Goal: Information Seeking & Learning: Check status

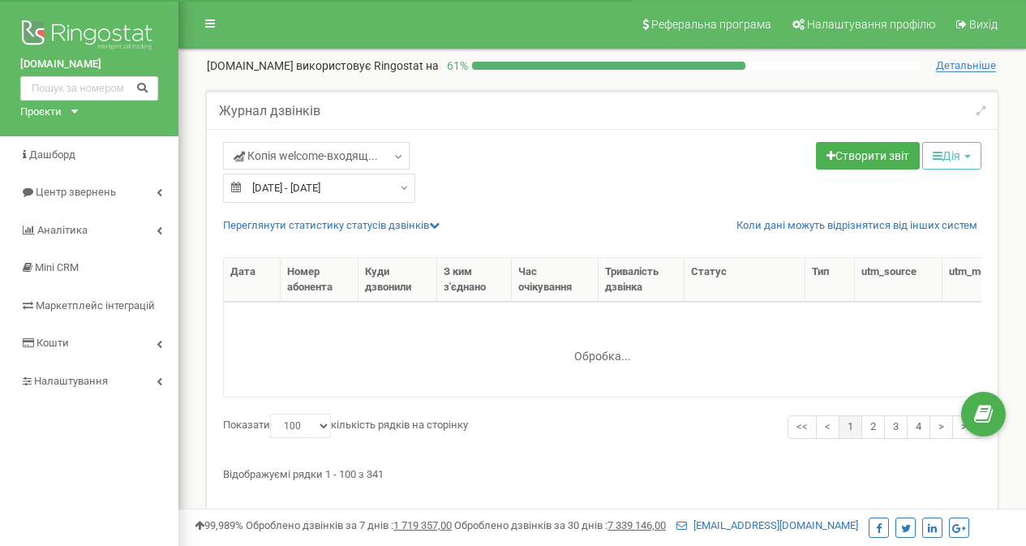
select select "100"
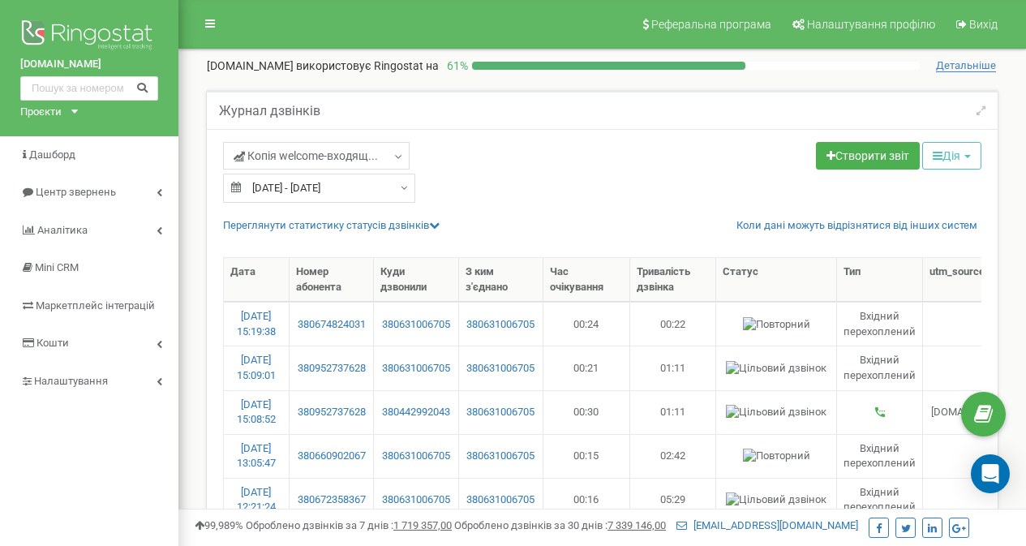
type input "12.06.2025"
type input "10.07.2025"
click at [267, 191] on input "12.06.2025 - 10.07.2025" at bounding box center [319, 188] width 192 height 29
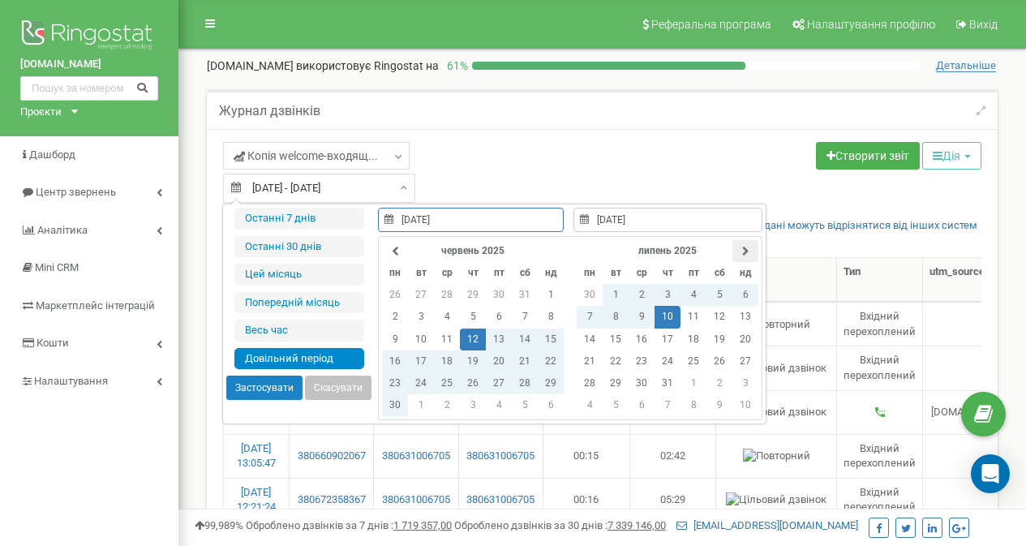
click at [744, 247] on icon at bounding box center [745, 252] width 7 height 10
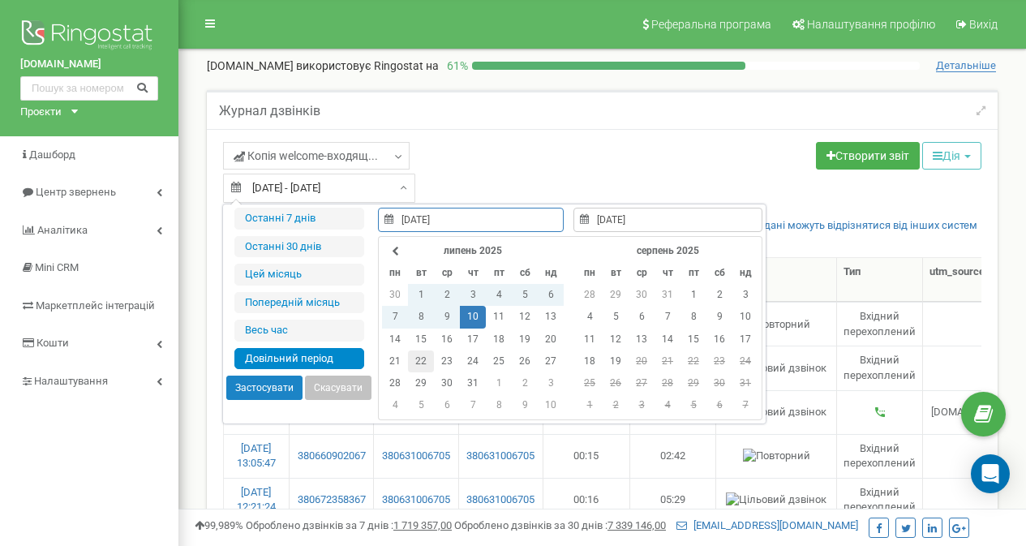
type input "22.07.2025"
click at [417, 360] on td "22" at bounding box center [421, 361] width 26 height 22
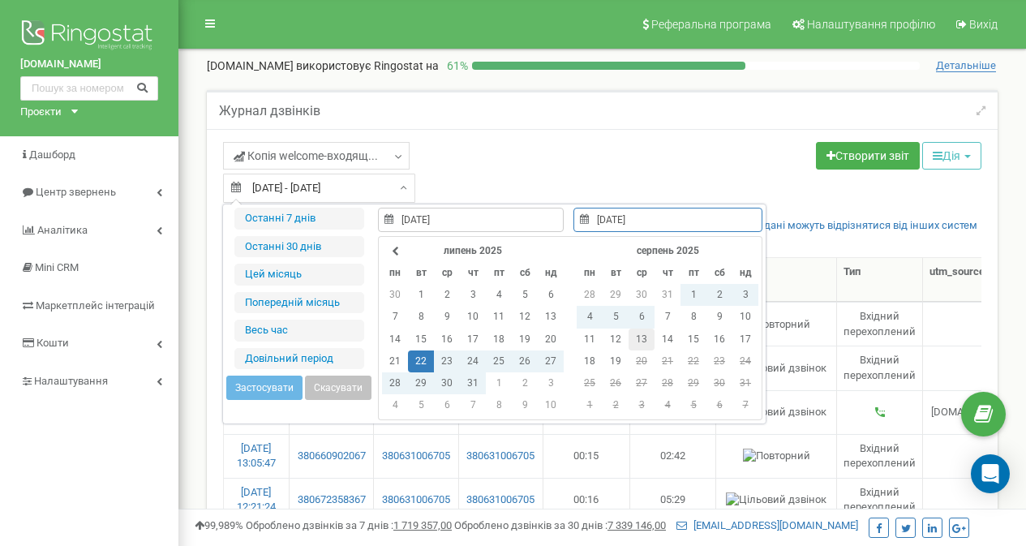
type input "13.08.2025"
click at [632, 339] on td "13" at bounding box center [641, 339] width 26 height 22
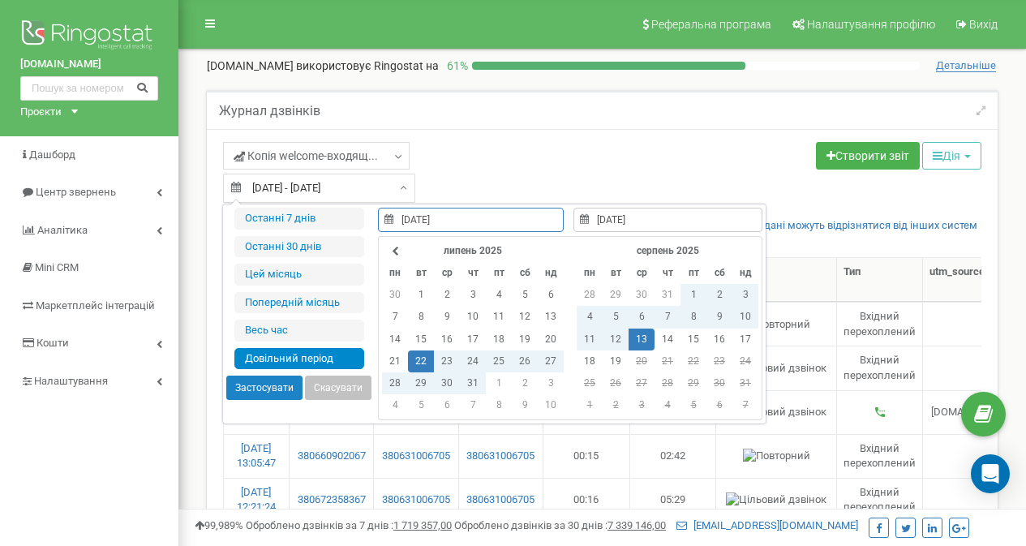
type input "22.07.2025"
click at [267, 386] on button "Застосувати" at bounding box center [264, 387] width 76 height 24
type input "22.07.2025 - 13.08.2025"
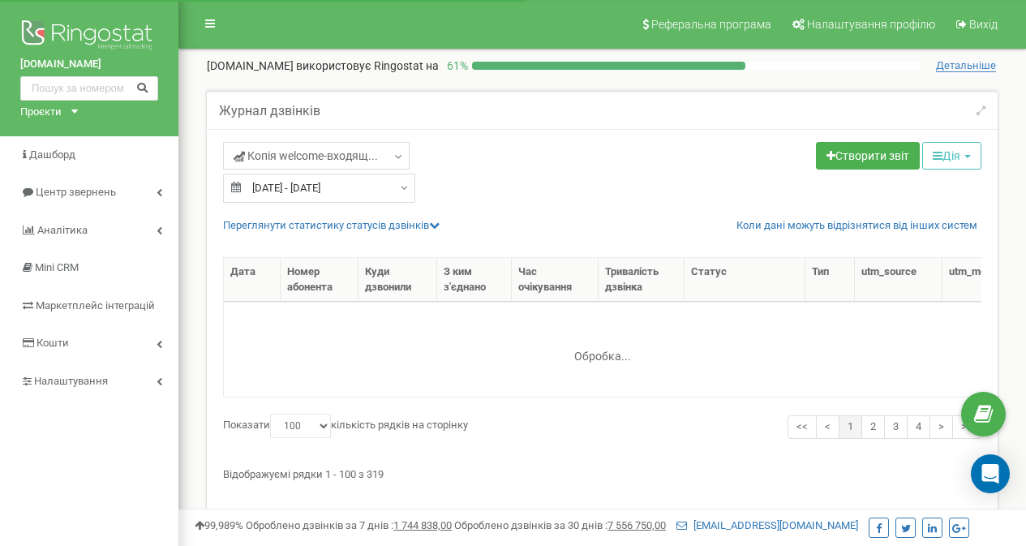
select select "100"
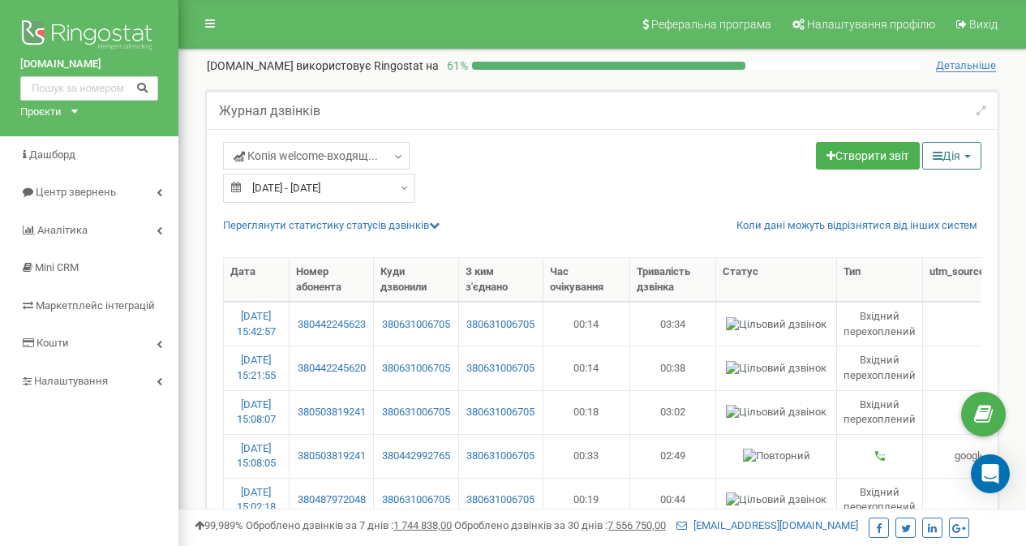
click at [949, 156] on button "Дія" at bounding box center [951, 156] width 59 height 28
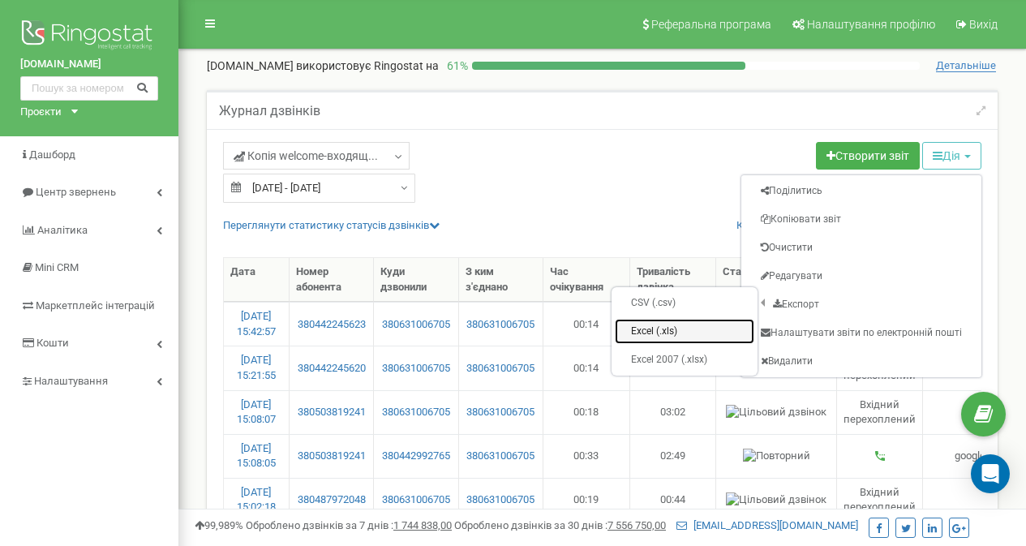
click at [662, 330] on link "Excel (.xls)" at bounding box center [684, 331] width 139 height 25
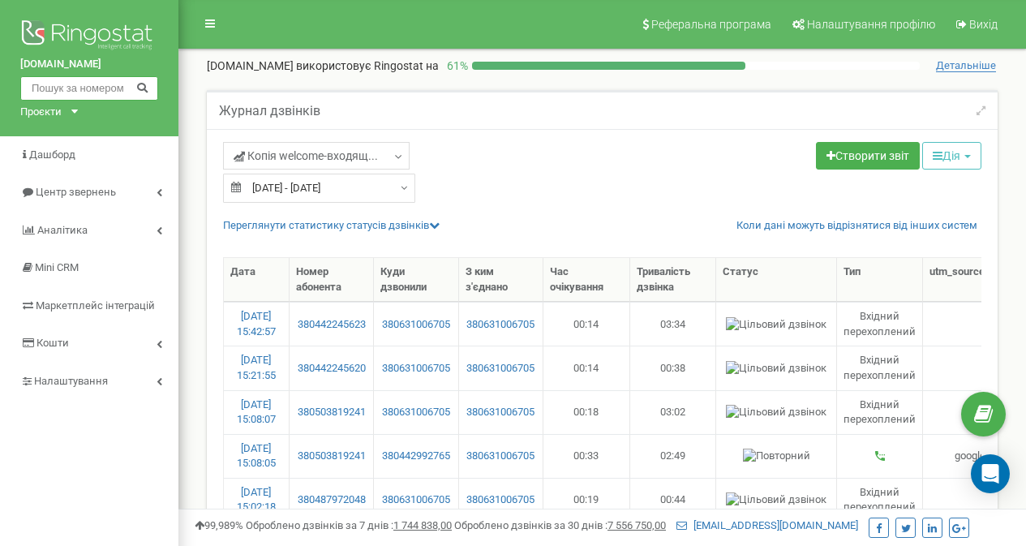
click at [109, 89] on input "text" at bounding box center [89, 88] width 138 height 24
paste input "380443603729"
type input "380443603729"
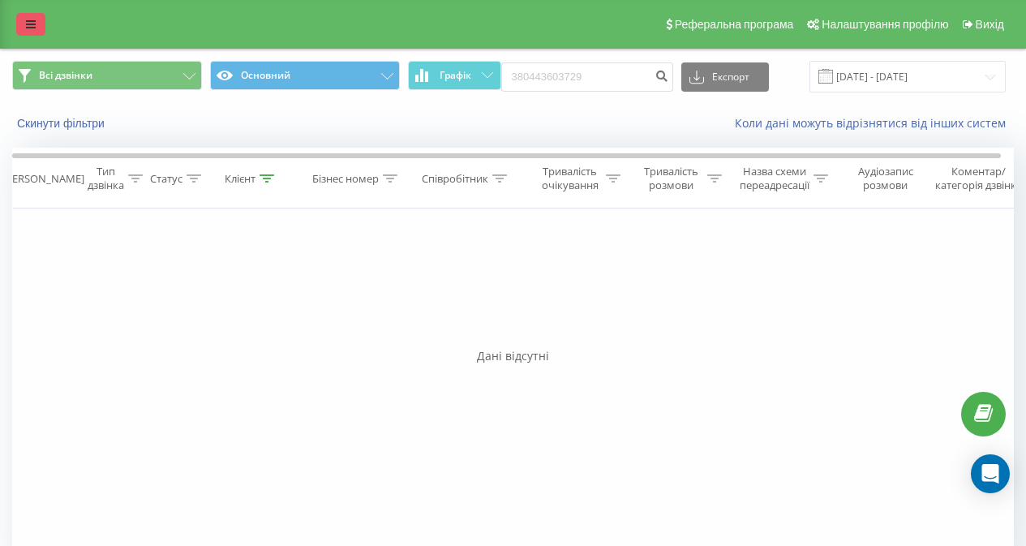
click at [35, 23] on icon at bounding box center [31, 24] width 10 height 11
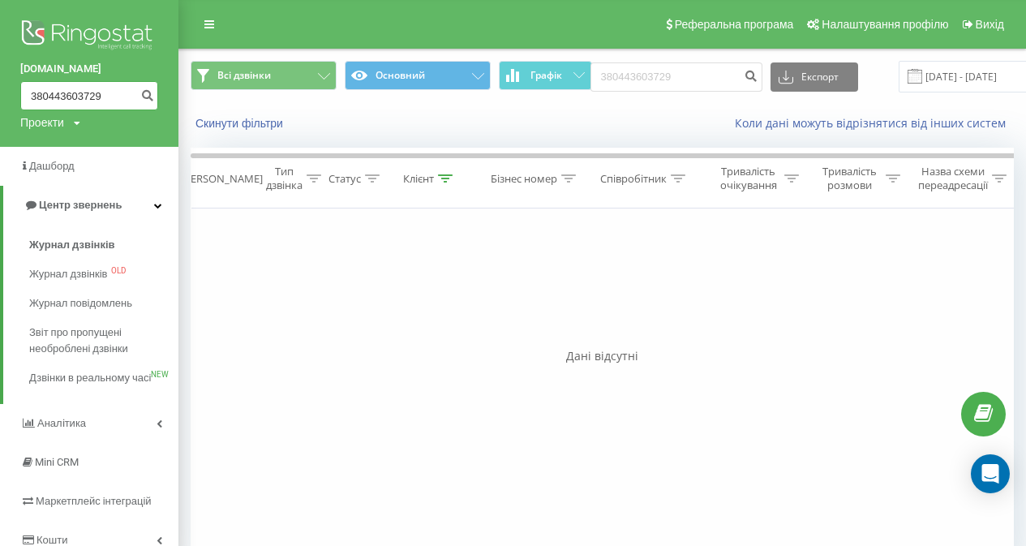
click at [53, 90] on input "380443603729" at bounding box center [89, 95] width 138 height 29
click at [109, 96] on input "380443603729" at bounding box center [89, 95] width 138 height 29
paste input "971425655"
type input "380971425655"
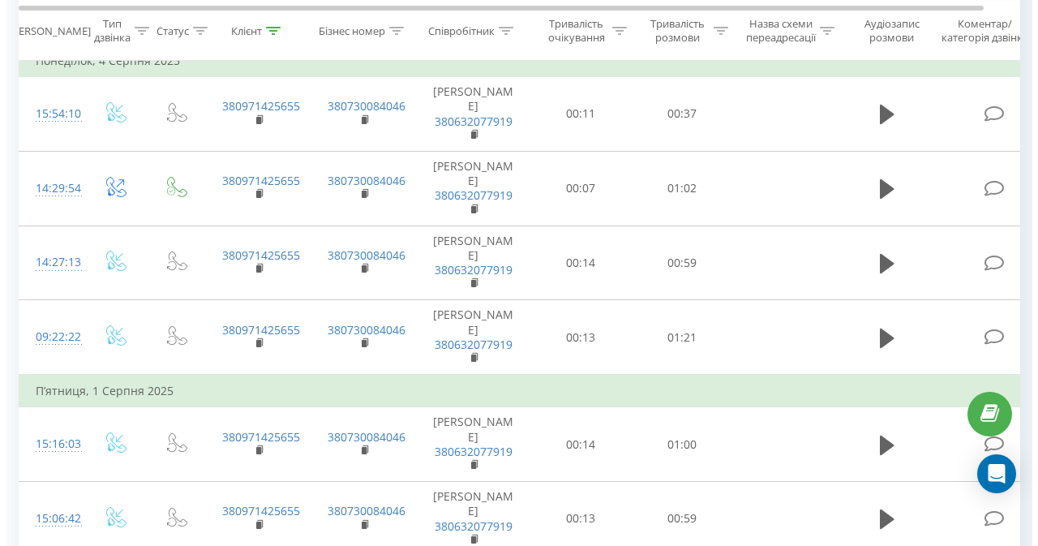
scroll to position [1077, 0]
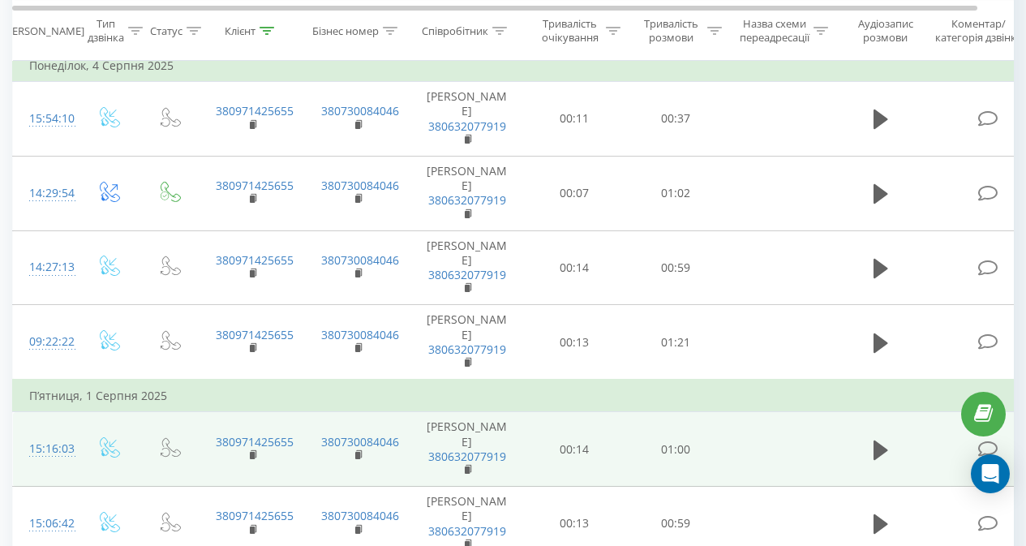
click at [989, 412] on td at bounding box center [990, 449] width 122 height 75
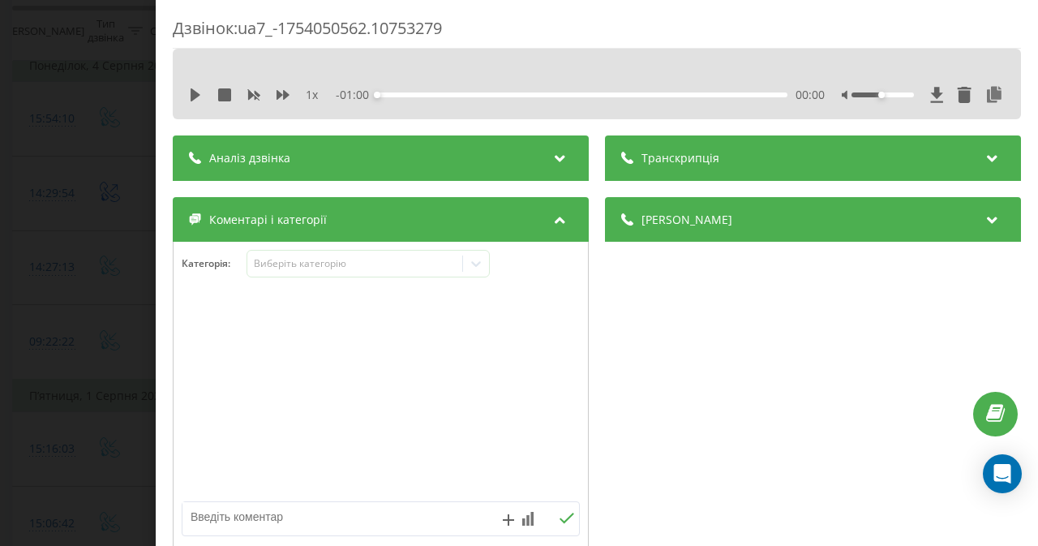
click at [561, 217] on icon at bounding box center [559, 217] width 19 height 16
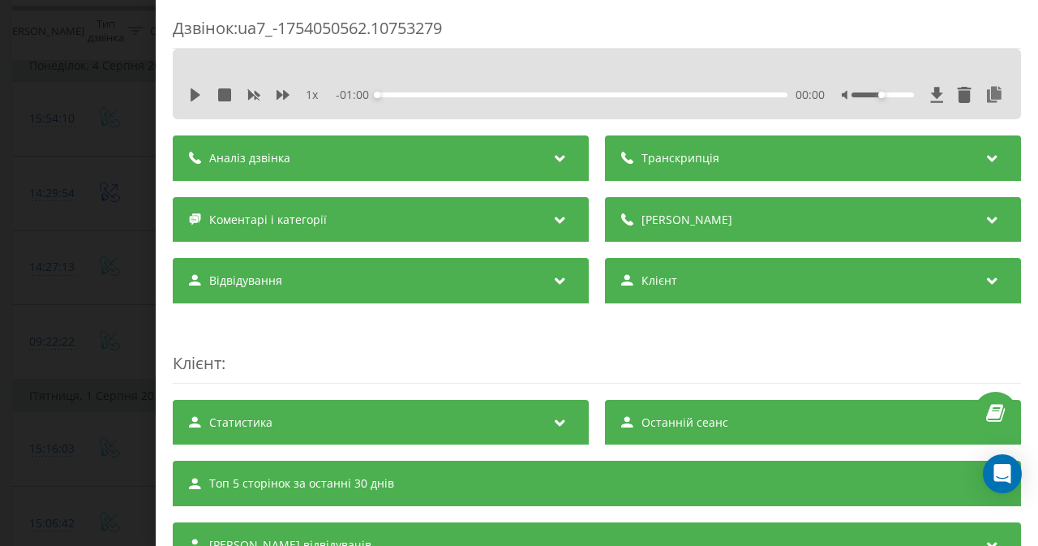
click at [555, 152] on icon at bounding box center [559, 156] width 19 height 16
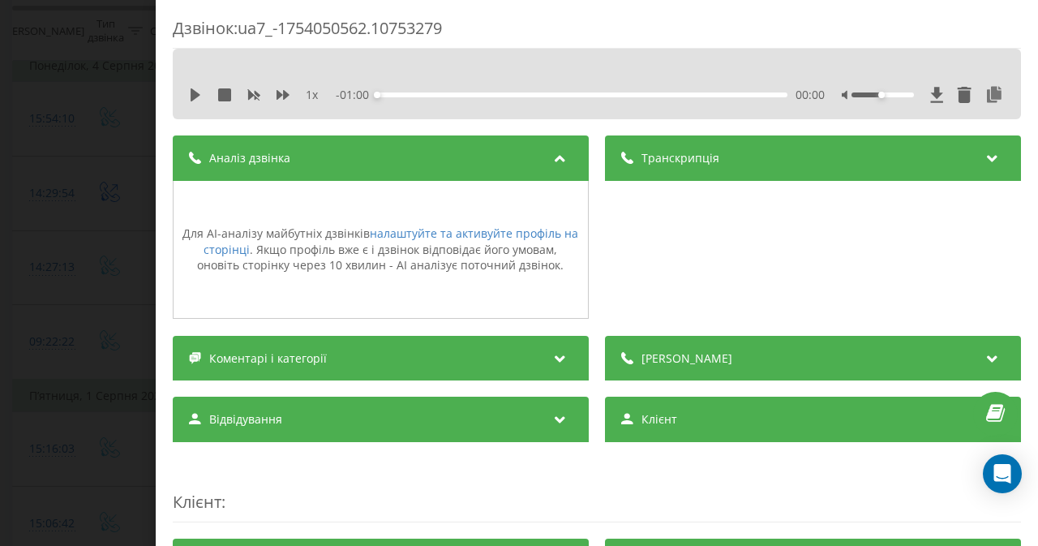
click at [555, 152] on icon at bounding box center [559, 156] width 19 height 16
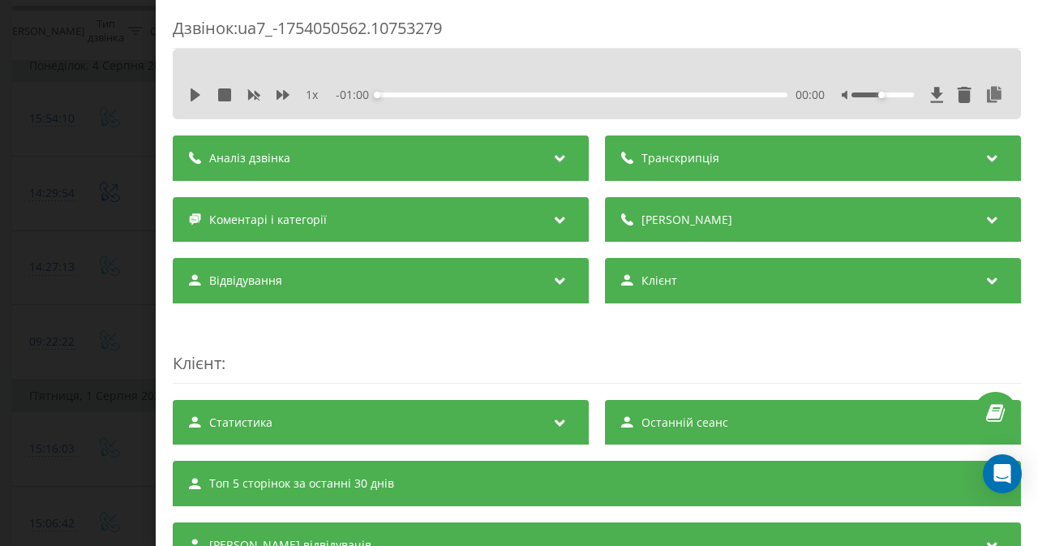
click at [983, 212] on icon at bounding box center [992, 217] width 19 height 16
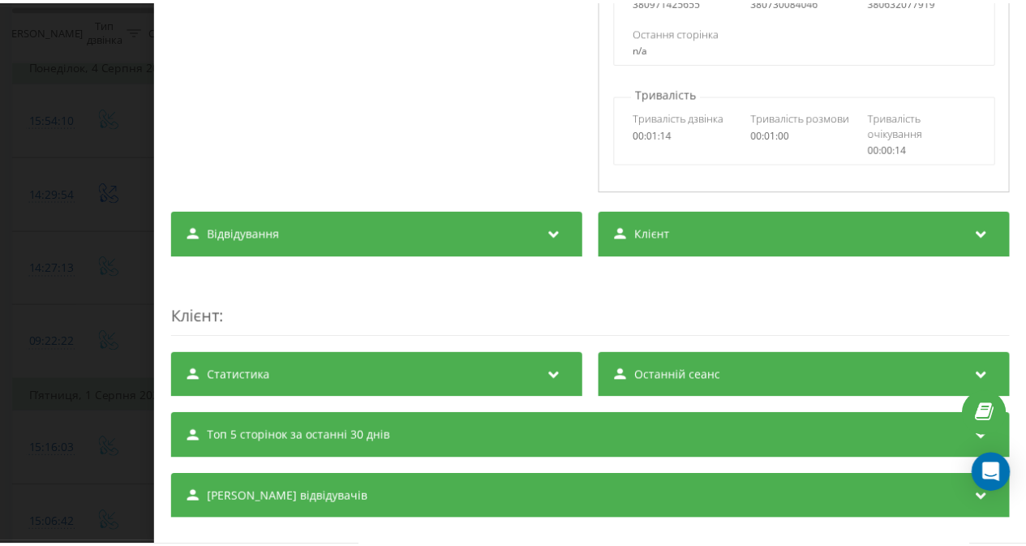
scroll to position [381, 0]
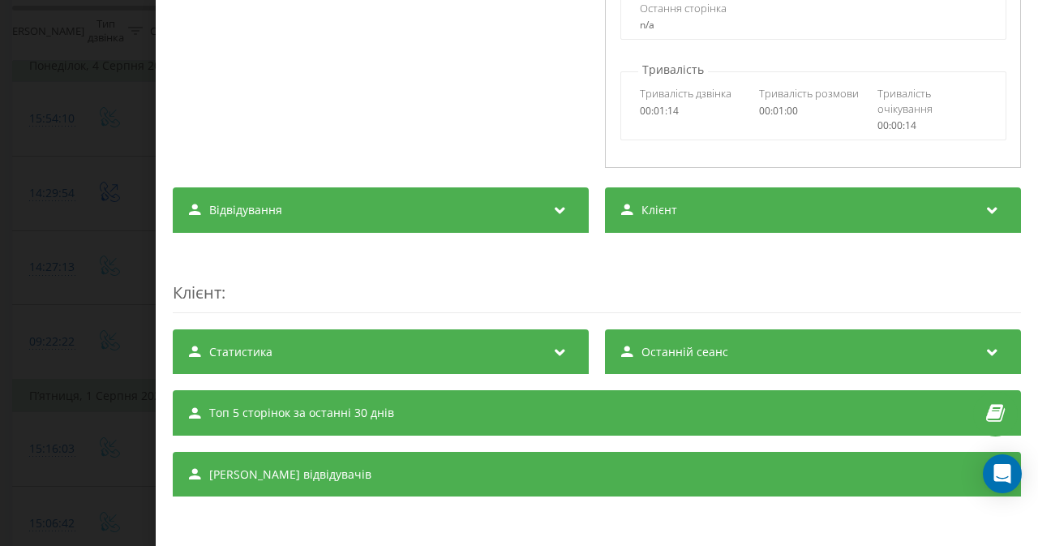
click at [337, 423] on div "Топ 5 сторінок за останні 30 днів" at bounding box center [597, 412] width 848 height 45
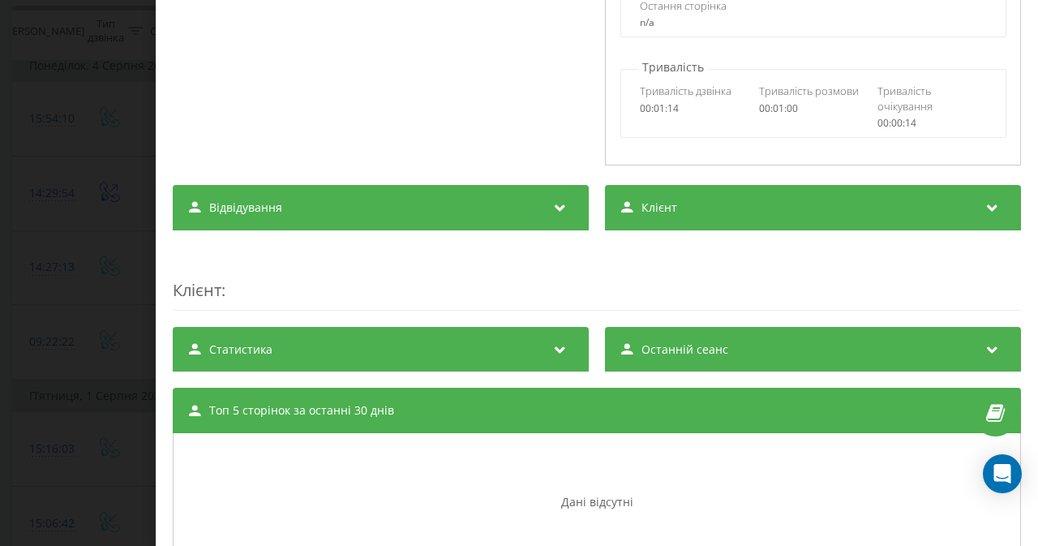
click at [495, 340] on div "Статистика" at bounding box center [381, 349] width 416 height 45
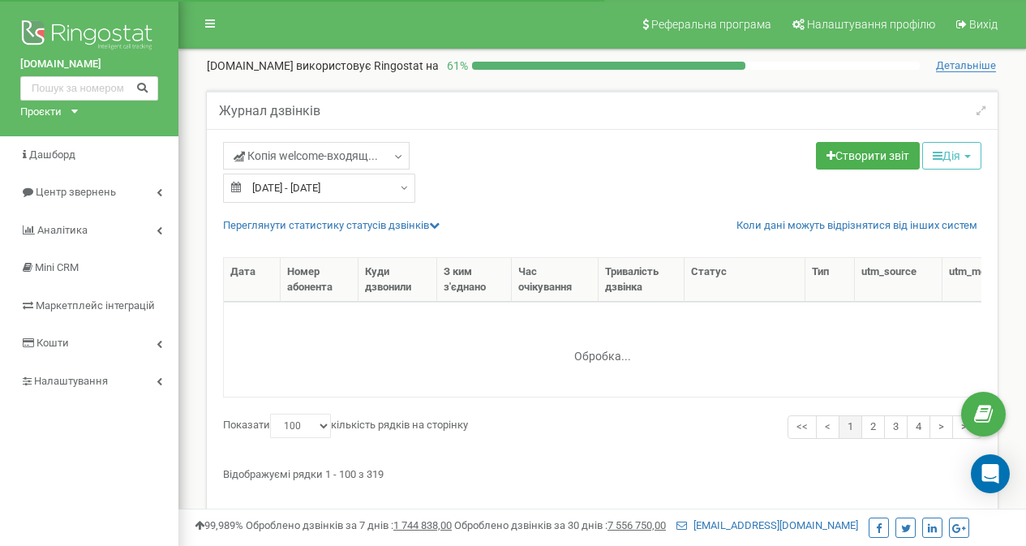
select select "100"
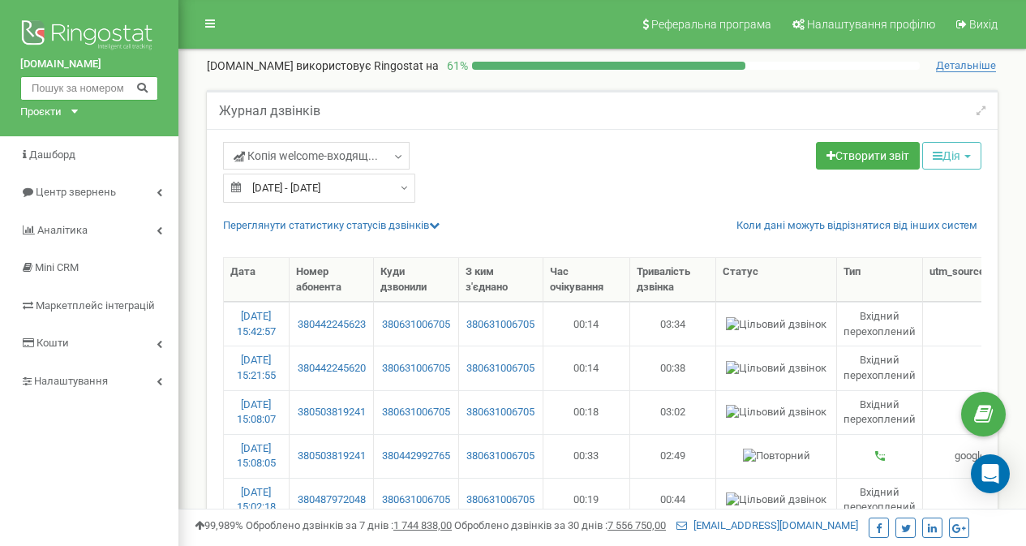
click at [105, 82] on input "text" at bounding box center [89, 88] width 138 height 24
paste input "380630759987"
type input "380630759987"
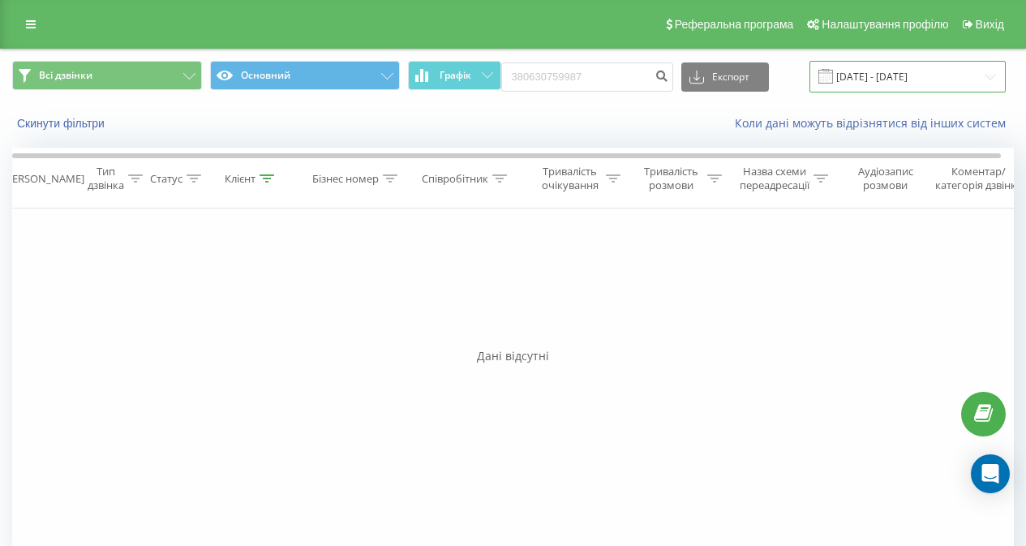
click at [852, 66] on input "[DATE] - [DATE]" at bounding box center [907, 77] width 196 height 32
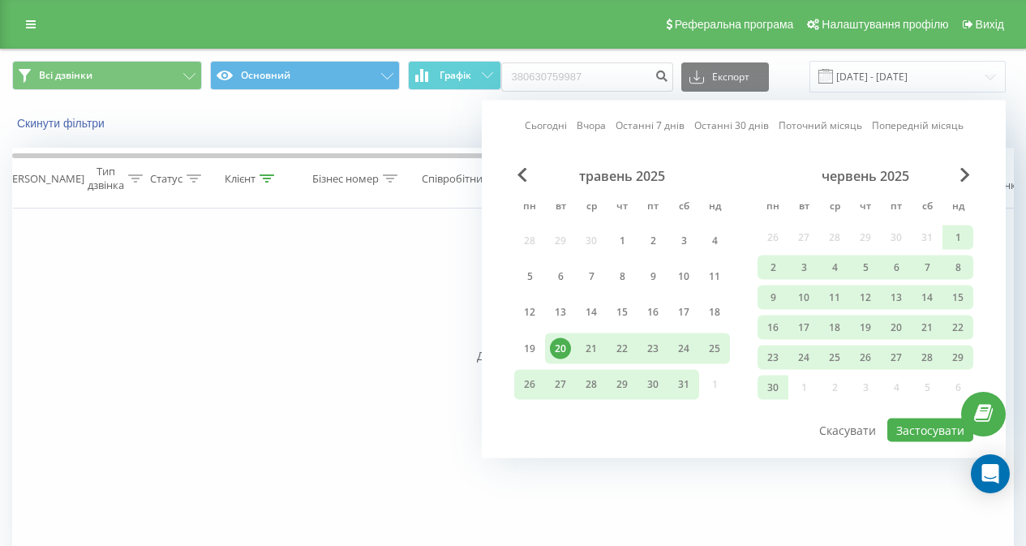
click at [959, 179] on div "червень 2025" at bounding box center [865, 176] width 216 height 16
click at [963, 171] on span "Next Month" at bounding box center [965, 175] width 10 height 15
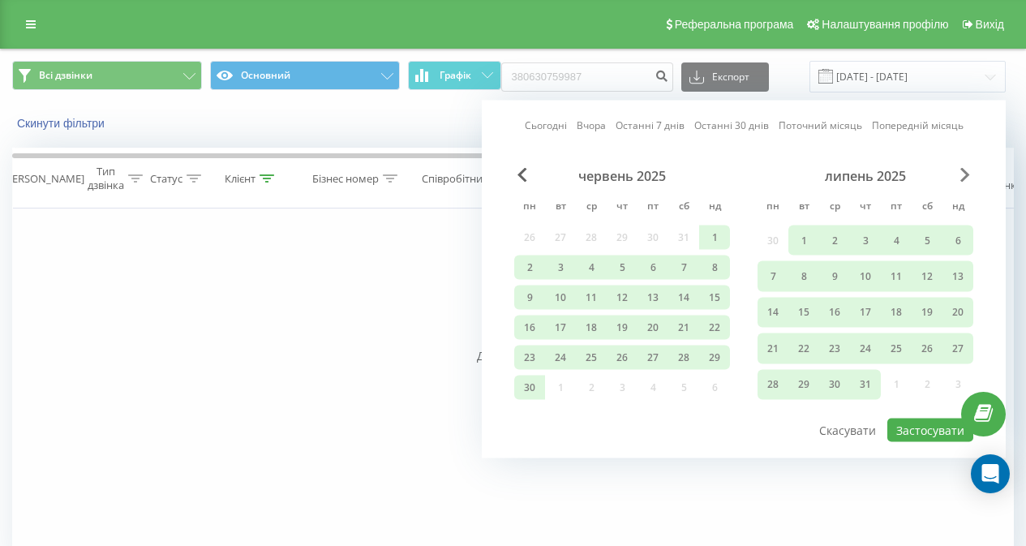
click at [963, 172] on span "Next Month" at bounding box center [965, 175] width 10 height 15
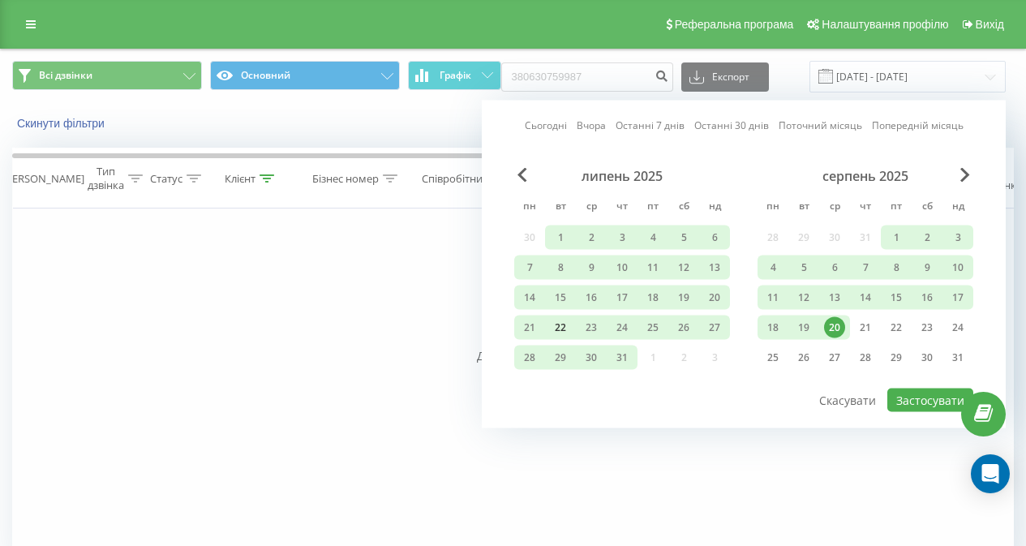
click at [562, 323] on div "22" at bounding box center [560, 327] width 21 height 21
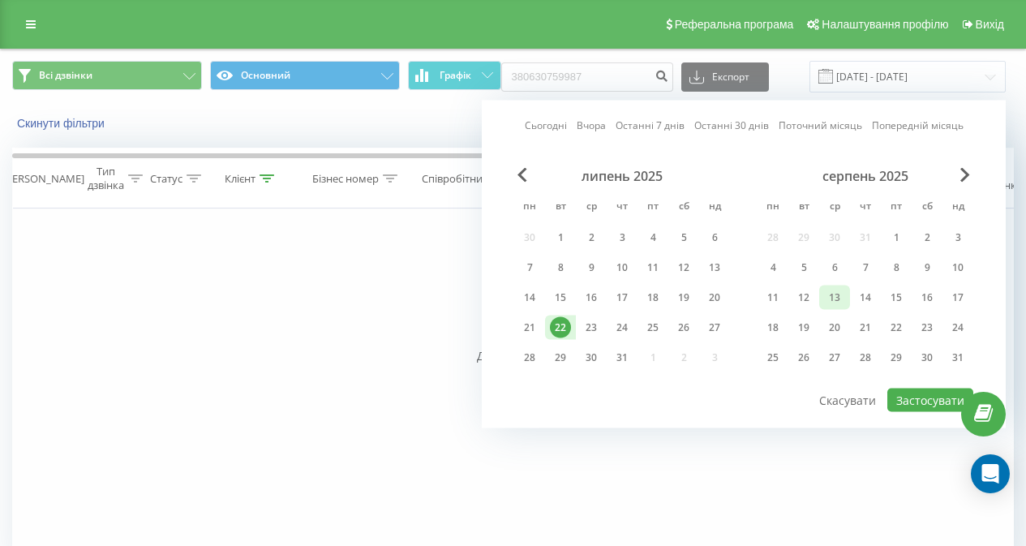
click at [824, 302] on div "13" at bounding box center [834, 297] width 21 height 21
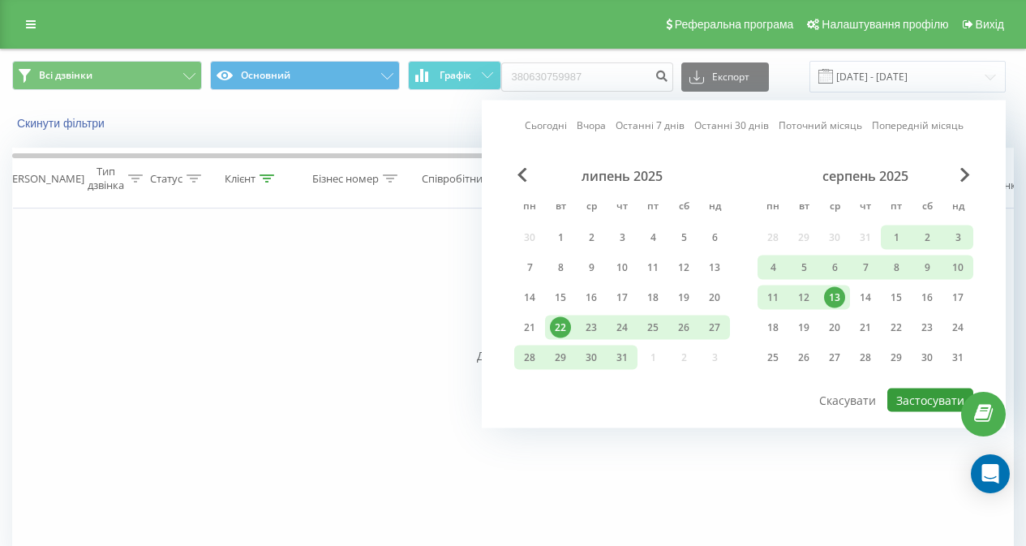
click at [915, 401] on button "Застосувати" at bounding box center [930, 400] width 86 height 24
type input "22.07.2025 - 13.08.2025"
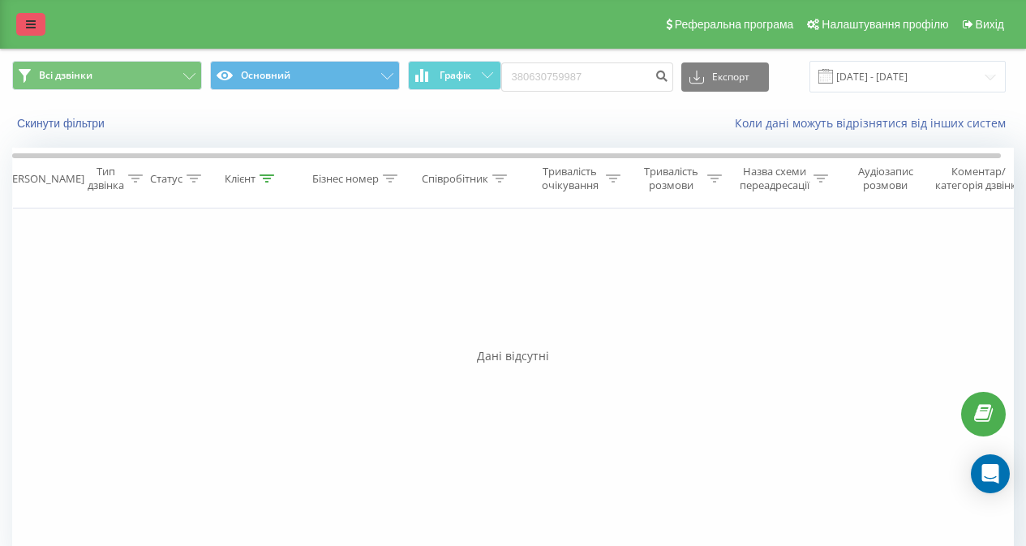
click at [17, 28] on link at bounding box center [30, 24] width 29 height 23
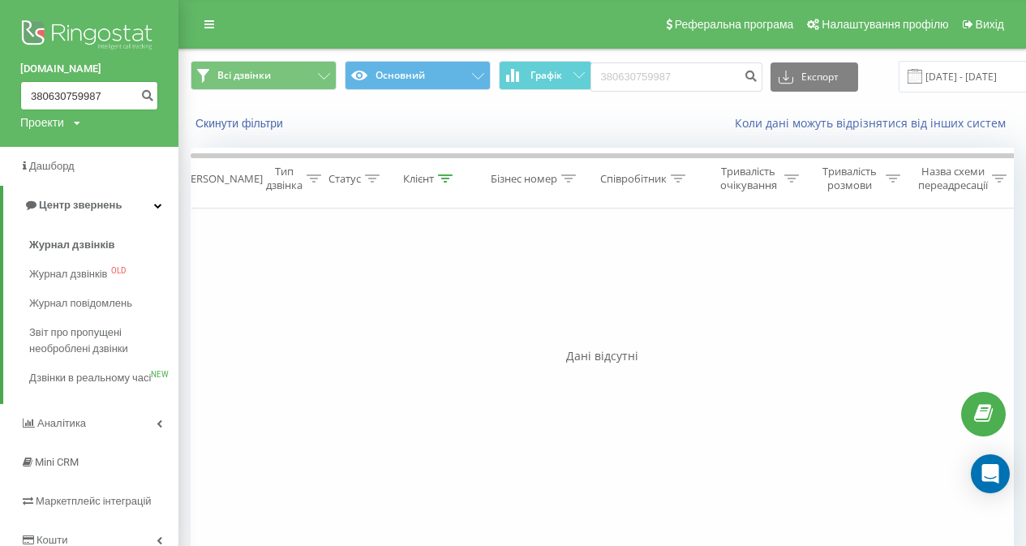
click at [50, 91] on input "380630759987" at bounding box center [89, 95] width 138 height 29
paste input "74908284"
type input "380674908284"
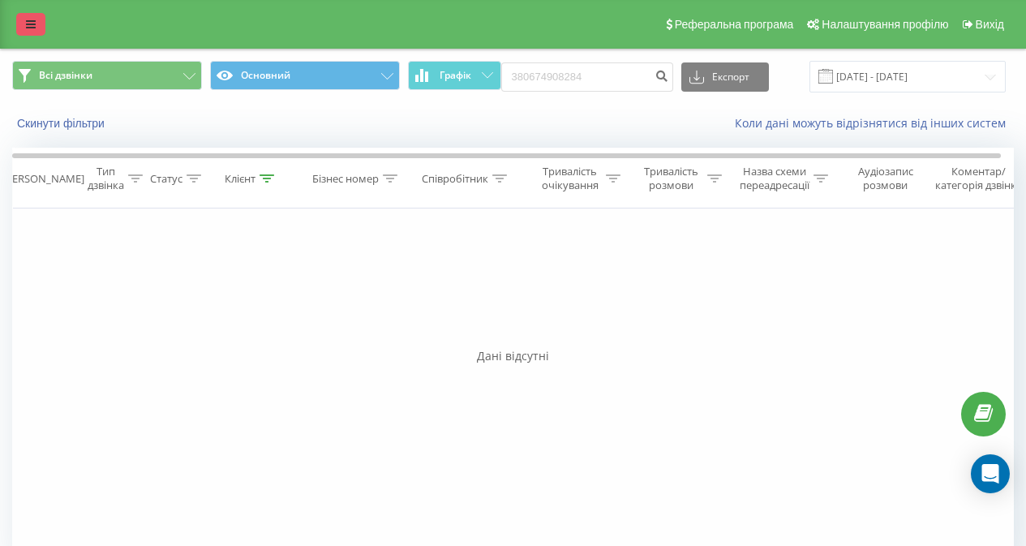
click at [28, 23] on icon at bounding box center [31, 24] width 10 height 11
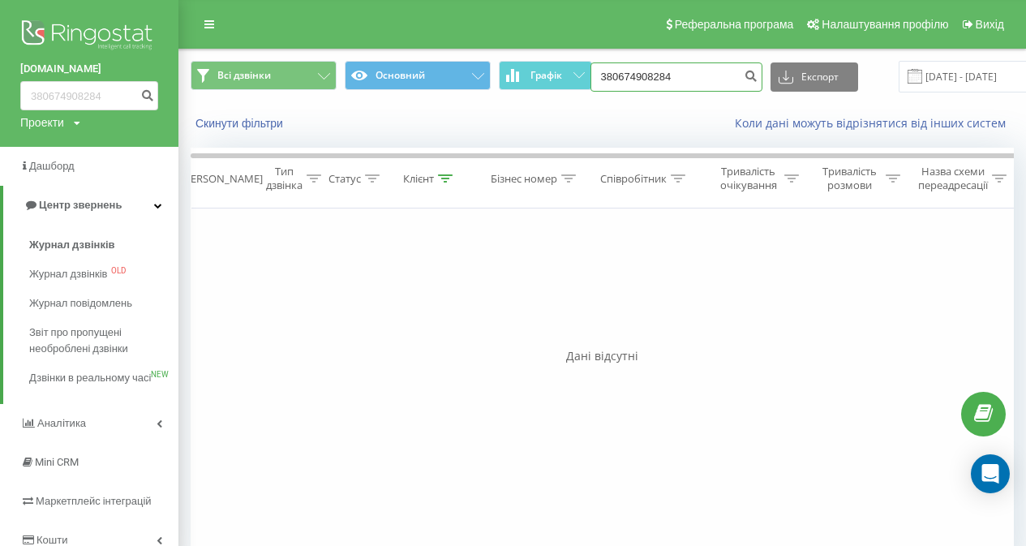
click at [671, 86] on input "380674908284" at bounding box center [676, 76] width 172 height 29
paste input "965234107"
type input "380965234107"
